Goal: Transaction & Acquisition: Book appointment/travel/reservation

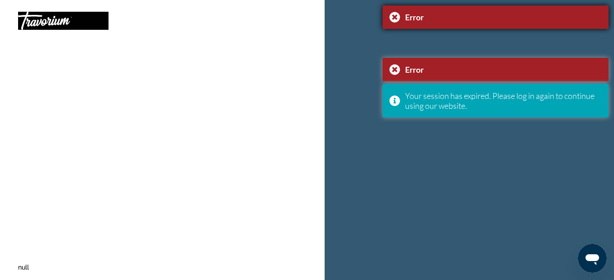
click at [399, 16] on div "Error" at bounding box center [495, 17] width 226 height 24
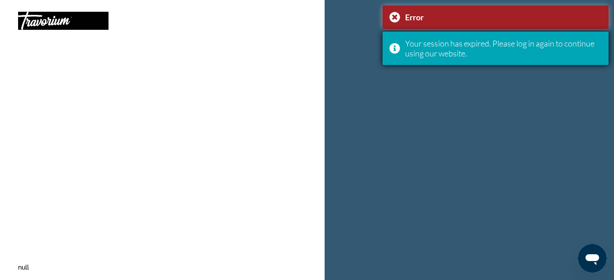
click at [398, 40] on div "Your session has expired. Please log in again to continue using our website." at bounding box center [495, 48] width 226 height 33
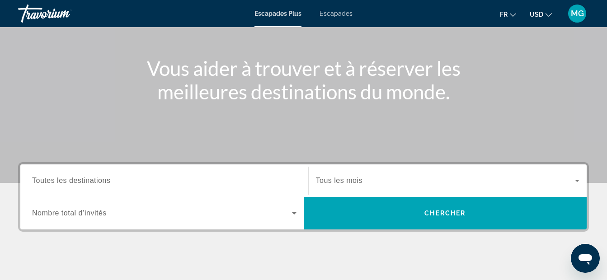
scroll to position [90, 0]
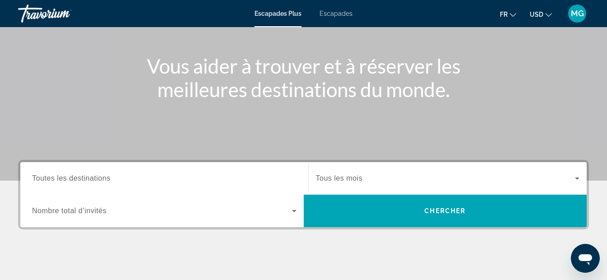
click at [205, 168] on div "Widget de recherche" at bounding box center [164, 179] width 264 height 26
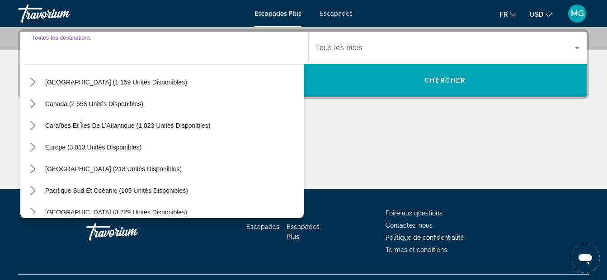
scroll to position [60, 0]
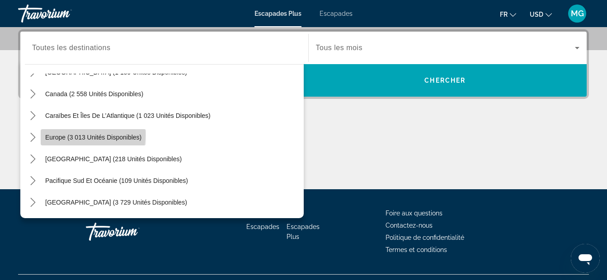
click at [58, 134] on span "Europe (3 013 unités disponibles)" at bounding box center [93, 137] width 96 height 7
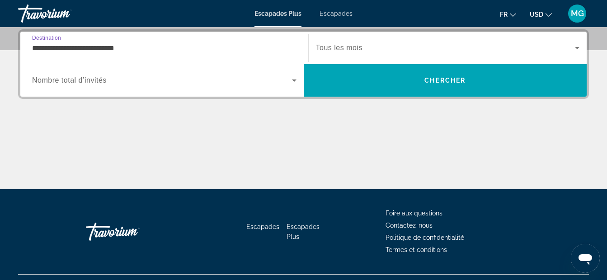
click at [199, 47] on input "**********" at bounding box center [164, 48] width 264 height 11
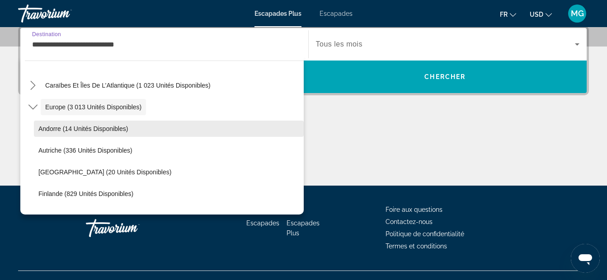
scroll to position [84, 0]
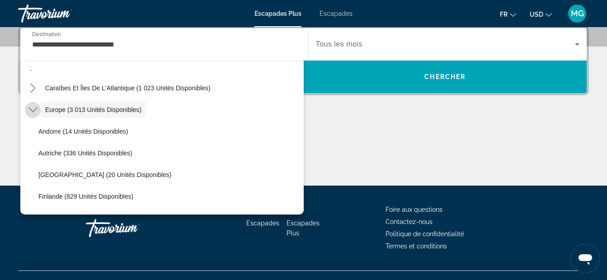
click at [30, 112] on icon "Toggle Europe (3 013 unités disponibles) sous-menu" at bounding box center [32, 109] width 9 height 9
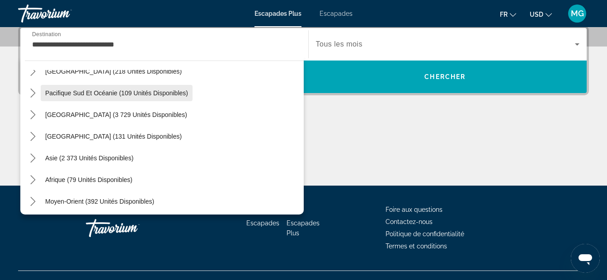
scroll to position [146, 0]
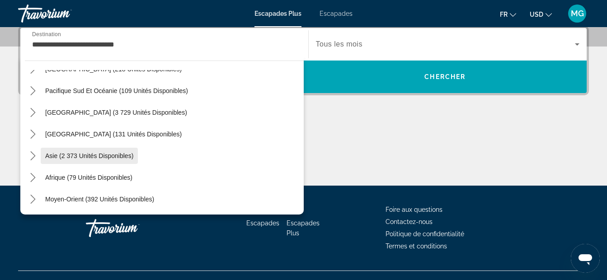
click at [43, 157] on span "Sélectionnez la destination : Asie (2 373 unités disponibles)" at bounding box center [89, 156] width 97 height 22
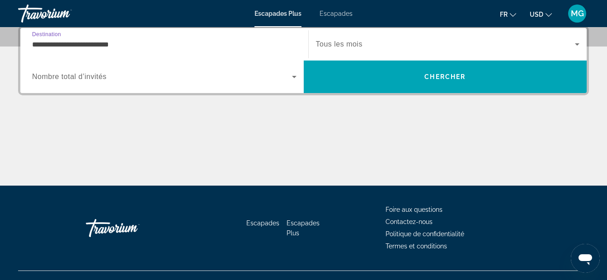
scroll to position [221, 0]
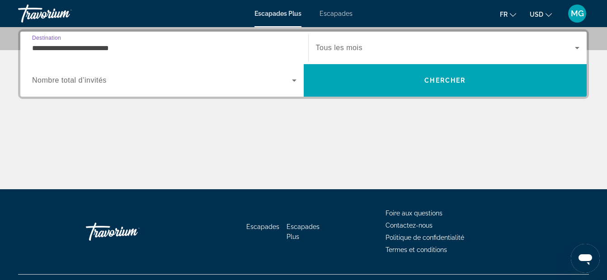
click at [140, 52] on input "**********" at bounding box center [164, 48] width 264 height 11
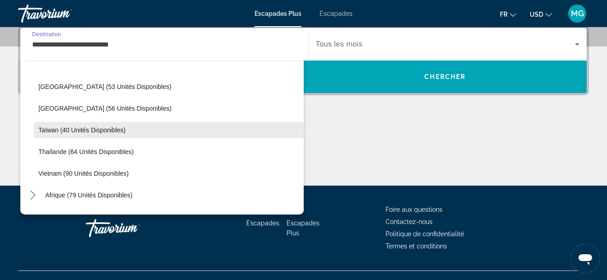
scroll to position [363, 0]
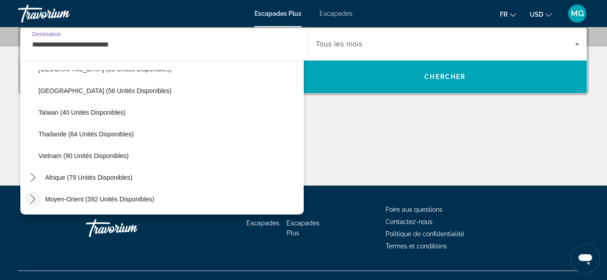
click at [31, 196] on icon "Toggle Moyen-Orient (392 unités disponibles) sous-menu" at bounding box center [32, 199] width 9 height 9
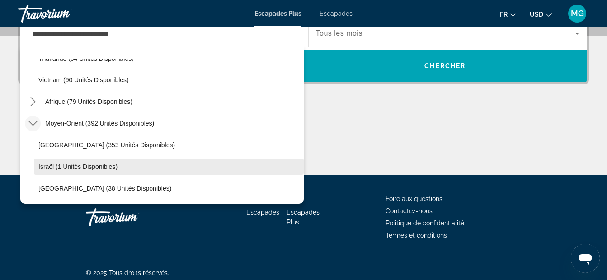
scroll to position [241, 0]
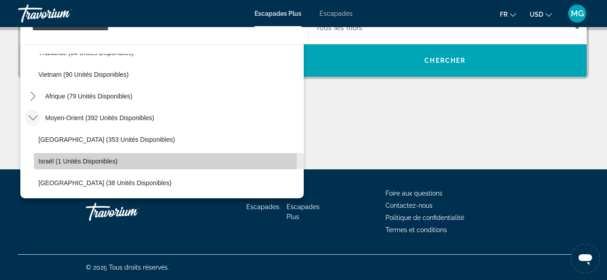
click at [44, 158] on span "Israël (1 unités disponibles)" at bounding box center [77, 161] width 79 height 7
type input "**********"
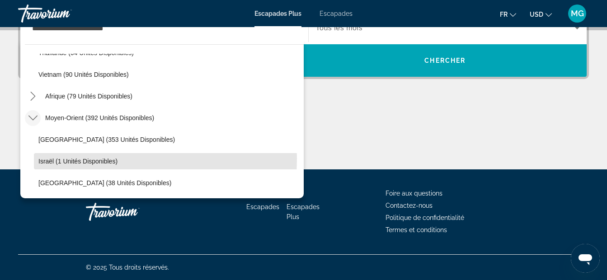
scroll to position [221, 0]
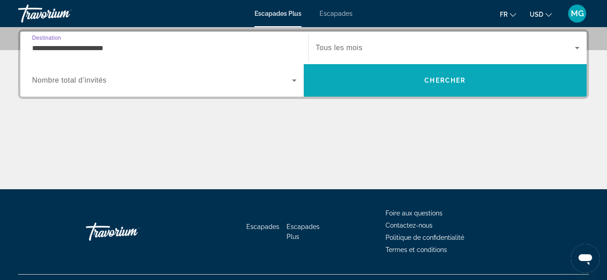
click at [425, 78] on span "Chercher" at bounding box center [444, 80] width 41 height 7
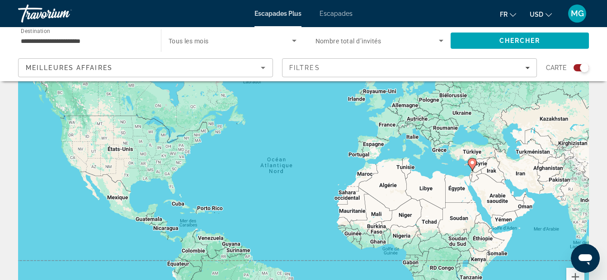
scroll to position [30, 0]
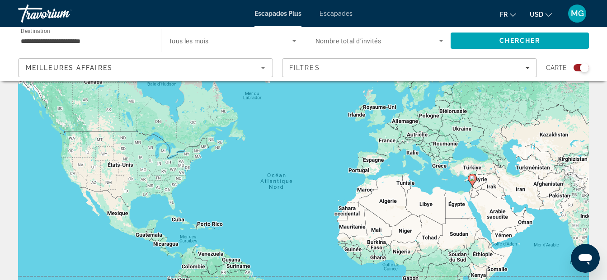
click at [98, 38] on input "**********" at bounding box center [85, 41] width 128 height 11
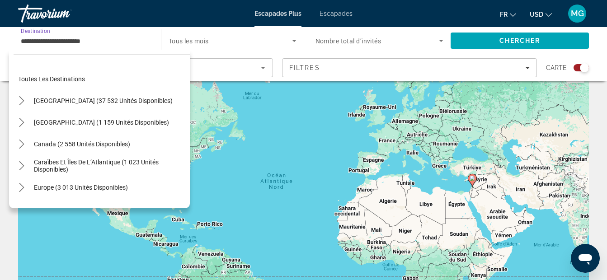
scroll to position [212, 0]
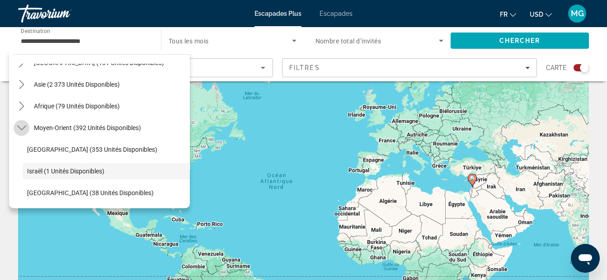
click at [18, 129] on icon "Toggle Moyen-Orient (392 unités disponibles) sous-menu" at bounding box center [21, 127] width 9 height 9
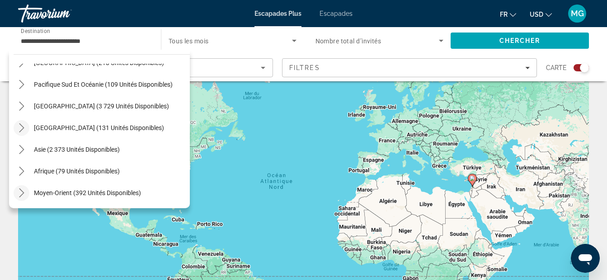
click at [27, 126] on mat-icon "Toggle Amérique centrale (131 unités disponibles) sous-menu" at bounding box center [22, 128] width 16 height 16
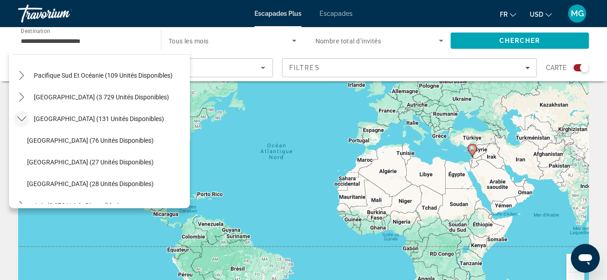
scroll to position [151, 0]
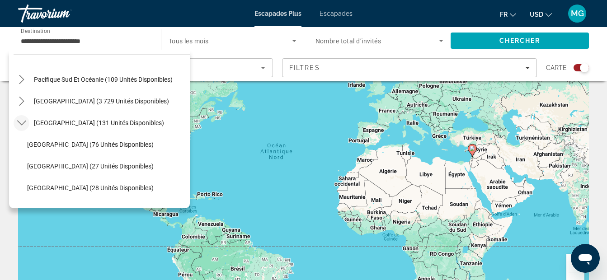
click at [19, 126] on icon "Toggle Amérique centrale (131 unités disponibles) sous-menu" at bounding box center [21, 122] width 9 height 9
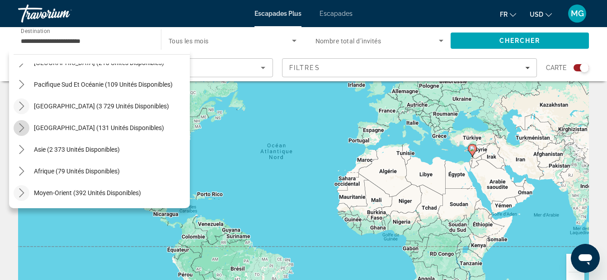
scroll to position [146, 0]
click at [28, 85] on mat-icon "Toggle Pacifique Sud et Océanie (109 unités disponibles) submenu" at bounding box center [22, 85] width 16 height 16
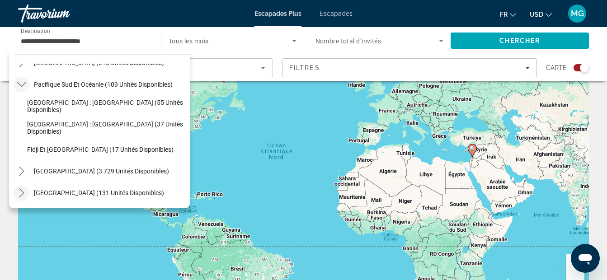
click at [28, 85] on mat-icon "Toggle Pacifique Sud et Océanie (109 unités disponibles) submenu" at bounding box center [22, 85] width 16 height 16
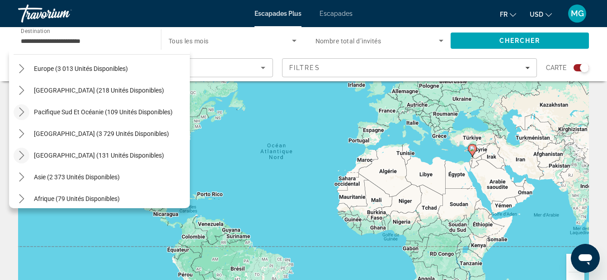
scroll to position [86, 0]
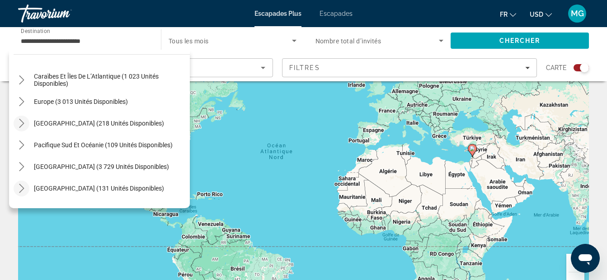
click at [22, 123] on icon "Toggle Australie (218 unités disponibles) sous-menu" at bounding box center [21, 123] width 9 height 9
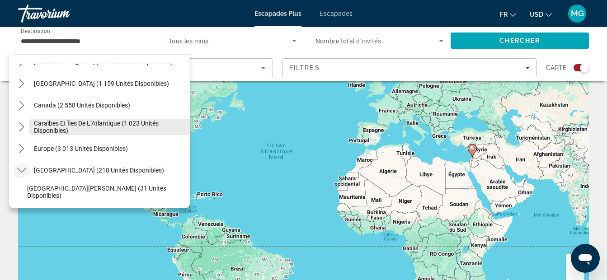
scroll to position [34, 0]
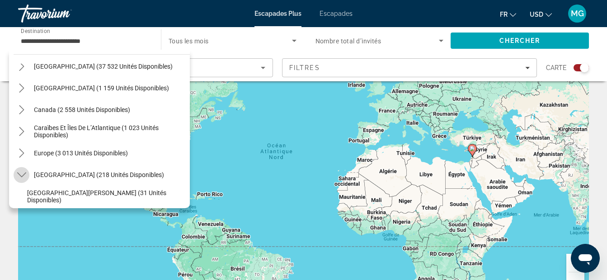
click at [24, 173] on icon "Toggle Australie (218 unités disponibles) sous-menu" at bounding box center [21, 174] width 9 height 9
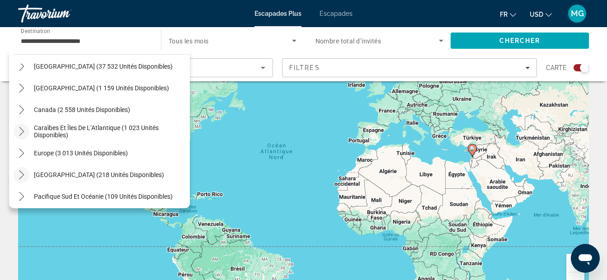
click at [24, 132] on icon "Caraïbes et Îles de l’Atlantique (1 023 unités disponibles) sous-menu" at bounding box center [21, 131] width 9 height 9
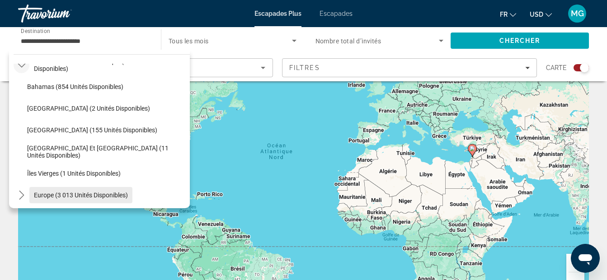
scroll to position [21, 0]
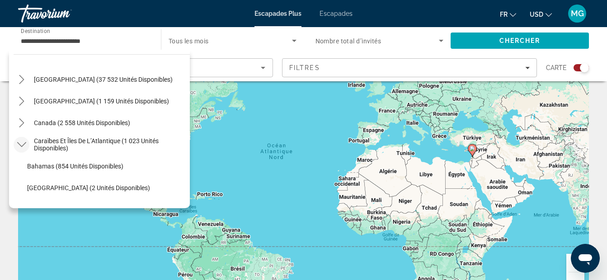
click at [19, 142] on icon "Caraïbes et Îles de l’Atlantique (1 023 unités disponibles) sous-menu" at bounding box center [21, 144] width 9 height 9
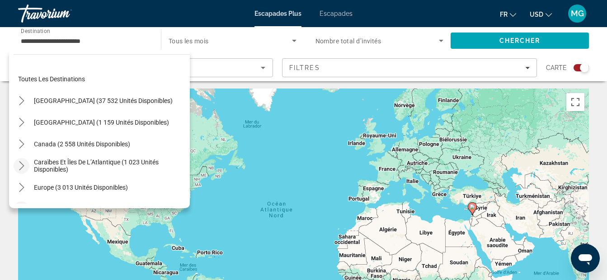
scroll to position [0, 0]
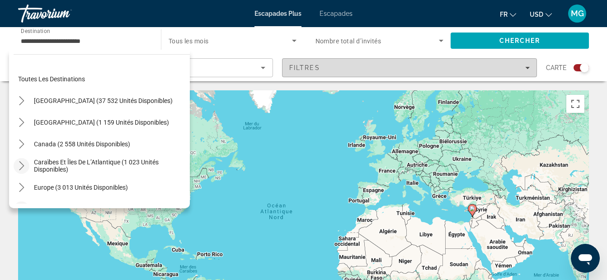
click at [359, 68] on div "Filtres" at bounding box center [409, 67] width 240 height 7
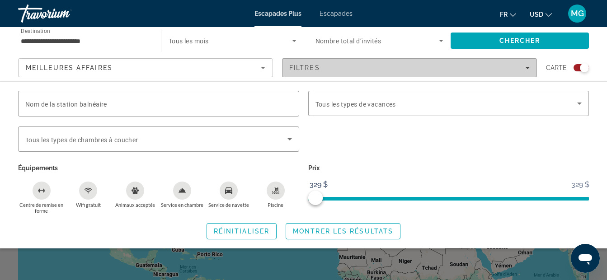
click at [360, 68] on div "Filtres" at bounding box center [409, 67] width 240 height 7
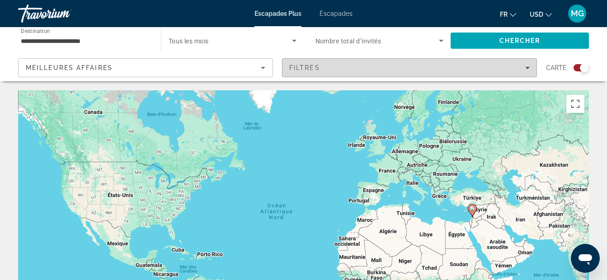
click at [360, 68] on div "Filtres" at bounding box center [409, 67] width 240 height 7
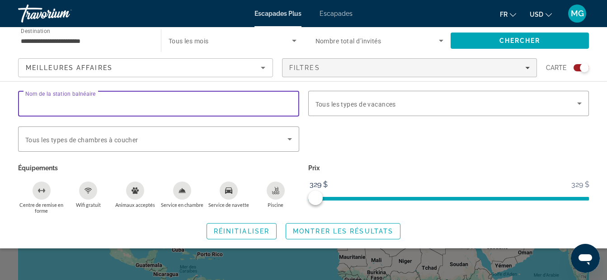
click at [207, 99] on input "Nom de la station balnéaire" at bounding box center [158, 104] width 267 height 11
type input "*********"
click at [315, 230] on span "Montrer les résultats" at bounding box center [343, 231] width 100 height 7
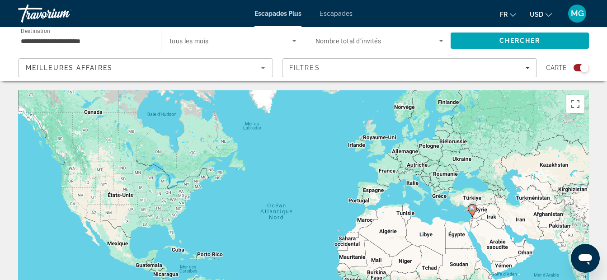
click at [94, 40] on input "**********" at bounding box center [85, 41] width 128 height 11
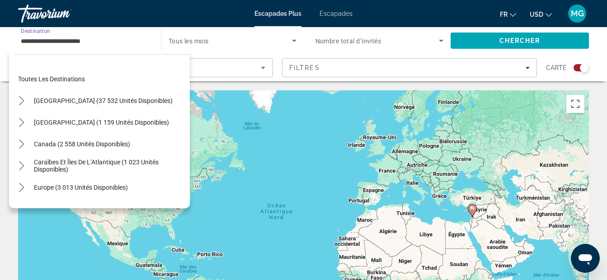
scroll to position [212, 0]
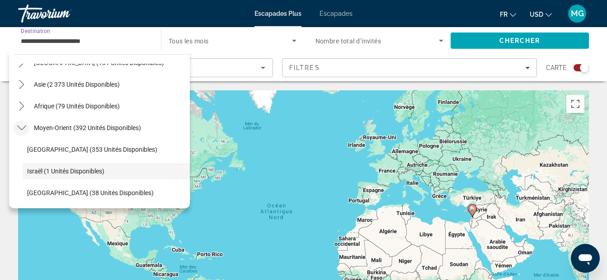
click at [24, 127] on icon "Toggle Moyen-Orient (392 unités disponibles) sous-menu" at bounding box center [21, 128] width 9 height 5
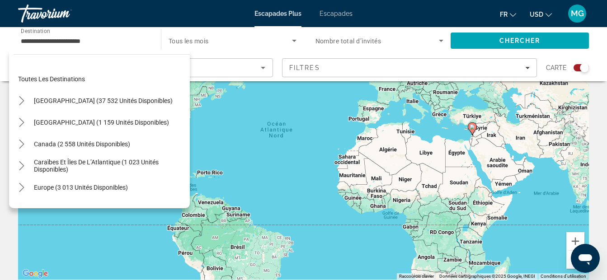
scroll to position [90, 0]
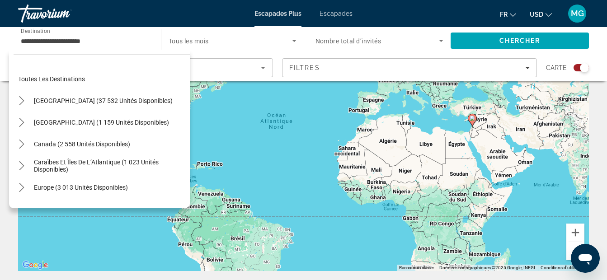
click at [364, 130] on div "Pour activer le glissement avec le clavier, appuyez sur Alt+Entrée. Une fois ce…" at bounding box center [303, 135] width 571 height 271
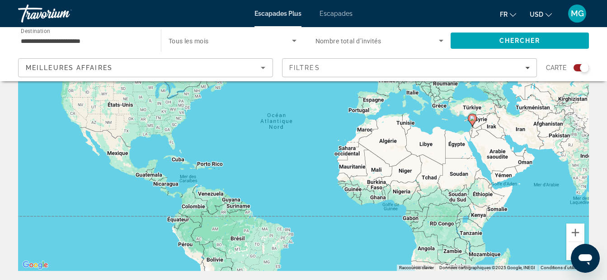
click at [364, 130] on div "Pour activer le glissement avec le clavier, appuyez sur Alt+Entrée. Une fois ce…" at bounding box center [303, 135] width 571 height 271
click at [364, 134] on div "Pour activer le glissement avec le clavier, appuyez sur Alt+Entrée. Une fois ce…" at bounding box center [303, 135] width 571 height 271
click at [364, 133] on div "Pour activer le glissement avec le clavier, appuyez sur Alt+Entrée. Une fois ce…" at bounding box center [303, 135] width 571 height 271
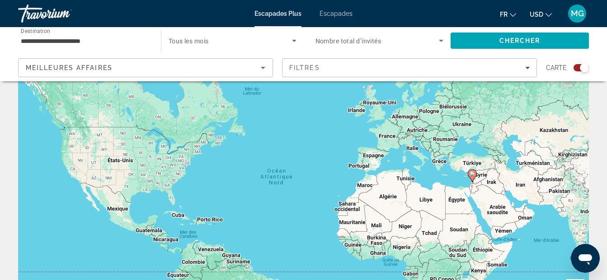
scroll to position [30, 0]
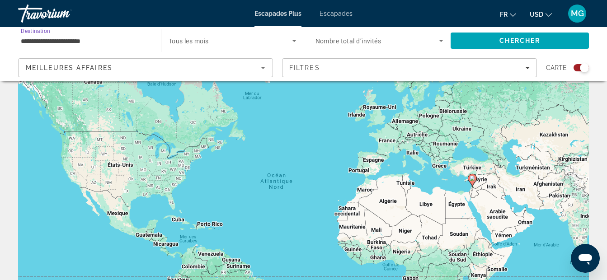
click at [123, 39] on input "**********" at bounding box center [85, 41] width 128 height 11
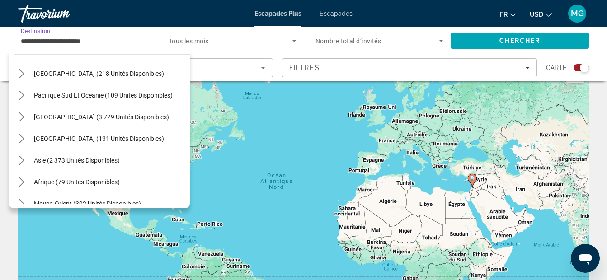
scroll to position [146, 0]
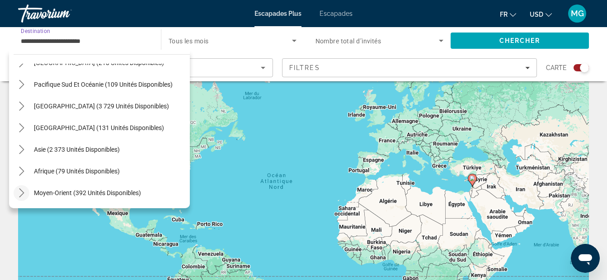
click at [26, 191] on icon "Toggle Moyen-Orient (392 unités disponibles) sous-menu" at bounding box center [21, 192] width 9 height 9
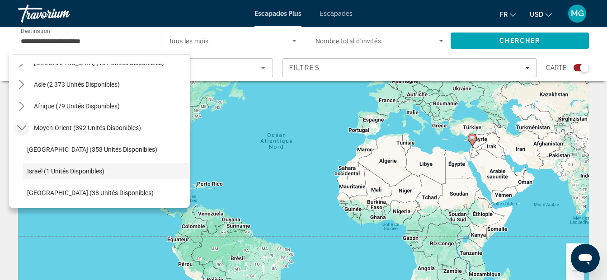
scroll to position [60, 0]
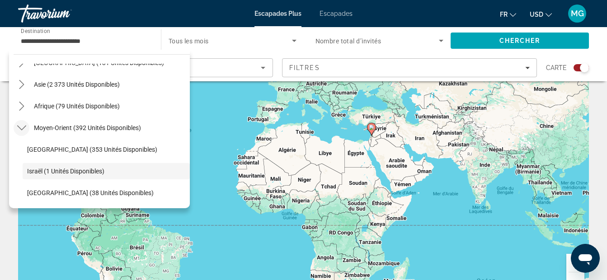
drag, startPoint x: 555, startPoint y: 237, endPoint x: 453, endPoint y: 215, distance: 104.4
click at [453, 215] on div "Pour activer le glissement avec le clavier, appuyez sur Alt+Entrée. Une fois ce…" at bounding box center [303, 165] width 571 height 271
